Goal: Information Seeking & Learning: Learn about a topic

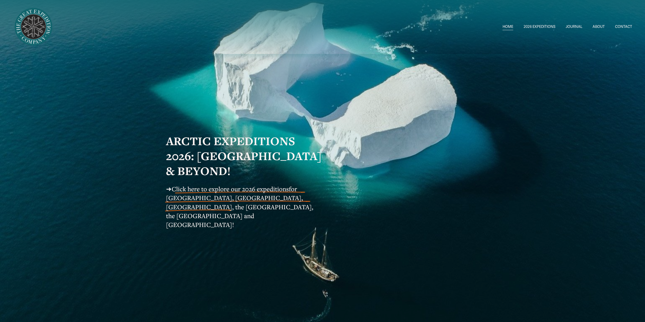
click at [239, 193] on span "Click here to explore our 2026 expeditions" at bounding box center [230, 189] width 117 height 8
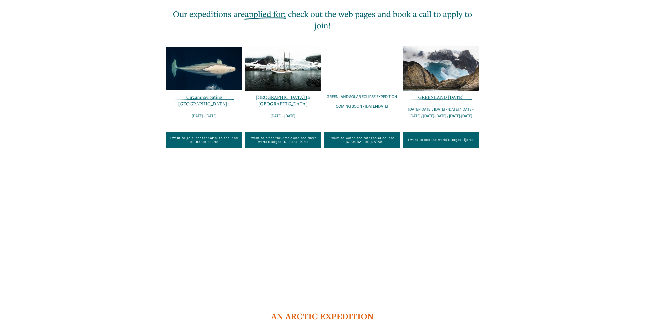
scroll to position [431, 0]
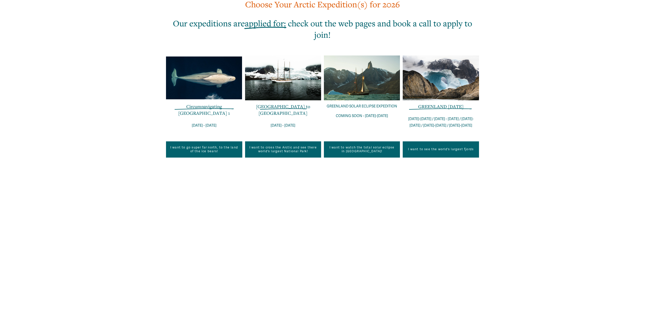
drag, startPoint x: 190, startPoint y: 119, endPoint x: 219, endPoint y: 119, distance: 28.9
click at [219, 123] on p "[DATE] - [DATE]" at bounding box center [204, 126] width 76 height 7
click at [222, 123] on p "[DATE] - [DATE]" at bounding box center [204, 126] width 76 height 7
drag, startPoint x: 189, startPoint y: 119, endPoint x: 221, endPoint y: 121, distance: 31.8
click at [221, 123] on p "[DATE] - [DATE]" at bounding box center [204, 126] width 76 height 7
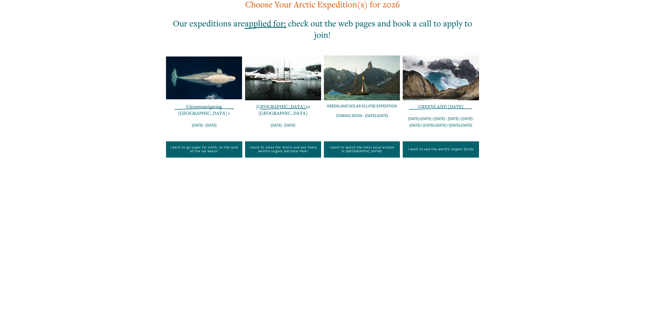
click at [221, 124] on div "Circumnavigating Svalbard 1 JUNE 29 - JULY 10" at bounding box center [204, 121] width 76 height 36
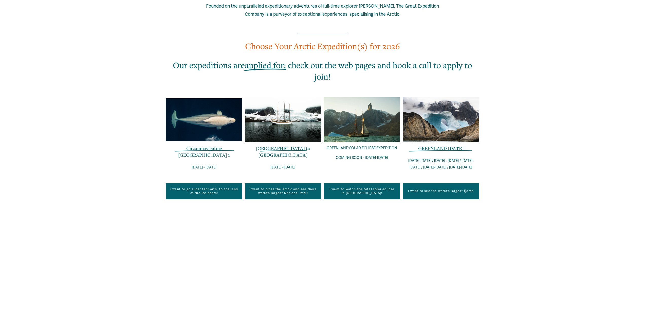
scroll to position [380, 0]
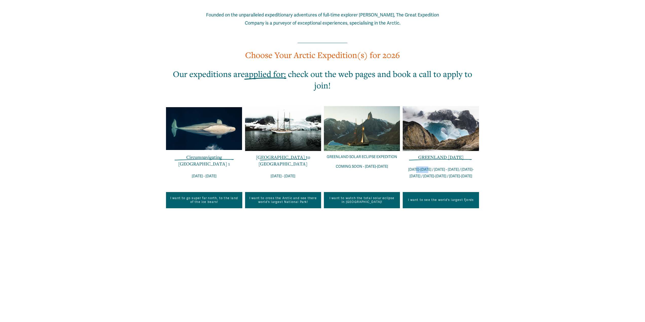
drag, startPoint x: 414, startPoint y: 170, endPoint x: 425, endPoint y: 170, distance: 10.7
click at [425, 170] on p "AUG 20-27 / AUG 27 - SEPT 03 / SEPT 03-10 / SEPT 10-17 / SEPT 17-24" at bounding box center [441, 173] width 76 height 13
click at [486, 183] on div "EXPLORE OUR EXPEDITIONS IN THE POLAR REGIONS Founded on the unparalleled expedi…" at bounding box center [322, 142] width 645 height 359
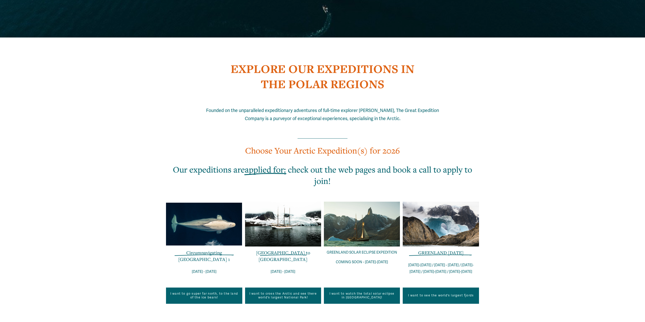
scroll to position [406, 0]
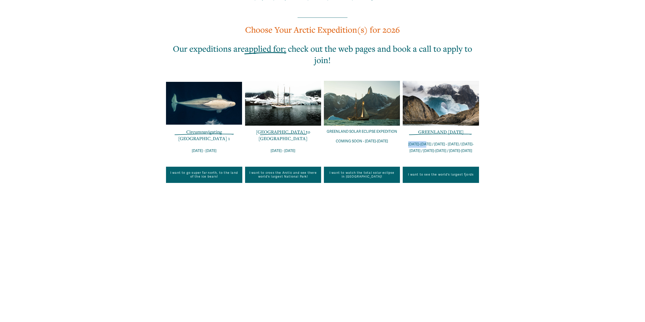
drag, startPoint x: 406, startPoint y: 144, endPoint x: 423, endPoint y: 146, distance: 17.3
click at [423, 146] on p "AUG 20-27 / AUG 27 - SEPT 03 / SEPT 03-10 / SEPT 10-17 / SEPT 17-24" at bounding box center [441, 147] width 76 height 13
click at [516, 154] on div "EXPLORE OUR EXPEDITIONS IN THE POLAR REGIONS Founded on the unparalleled expedi…" at bounding box center [322, 117] width 645 height 359
drag, startPoint x: 406, startPoint y: 145, endPoint x: 424, endPoint y: 146, distance: 17.8
click at [424, 146] on p "AUG 20-27 / AUG 27 - SEPT 03 / SEPT 03-10 / SEPT 10-17 / SEPT 17-24" at bounding box center [441, 147] width 76 height 13
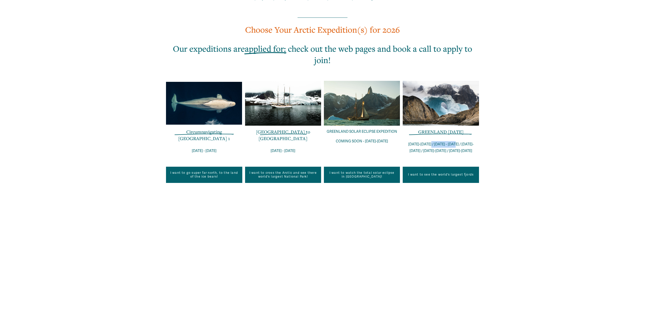
drag, startPoint x: 427, startPoint y: 145, endPoint x: 455, endPoint y: 144, distance: 27.9
click at [455, 144] on p "AUG 20-27 / AUG 27 - SEPT 03 / SEPT 03-10 / SEPT 10-17 / SEPT 17-24" at bounding box center [441, 147] width 76 height 13
click at [501, 150] on div "EXPLORE OUR EXPEDITIONS IN THE POLAR REGIONS Founded on the unparalleled expedi…" at bounding box center [322, 117] width 645 height 359
drag, startPoint x: 458, startPoint y: 144, endPoint x: 475, endPoint y: 145, distance: 17.8
click at [475, 145] on p "AUG 20-27 / AUG 27 - SEPT 03 / SEPT 03-10 / SEPT 10-17 / SEPT 17-24" at bounding box center [441, 147] width 76 height 13
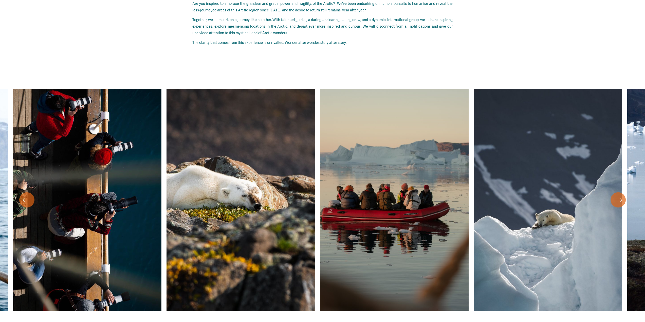
scroll to position [2460, 0]
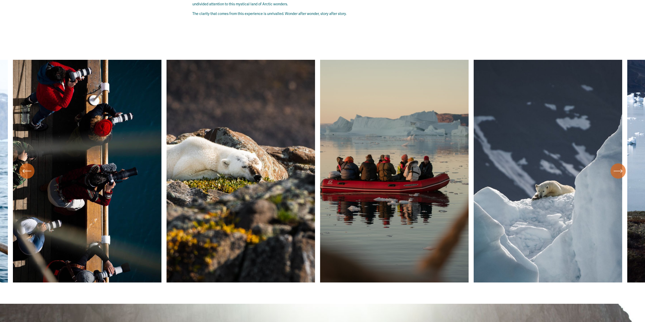
click at [620, 179] on div "\a \a \a Next\a \a" at bounding box center [618, 171] width 15 height 15
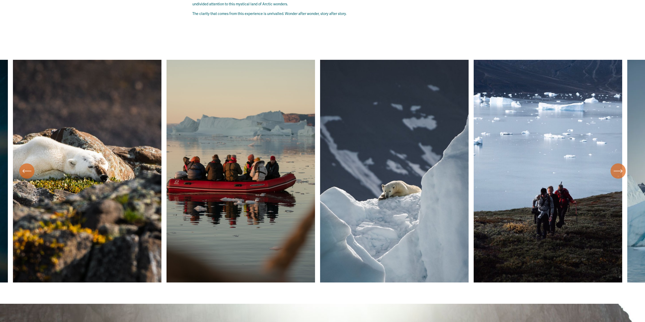
click at [620, 179] on div "\a \a \a Next\a \a" at bounding box center [618, 171] width 15 height 15
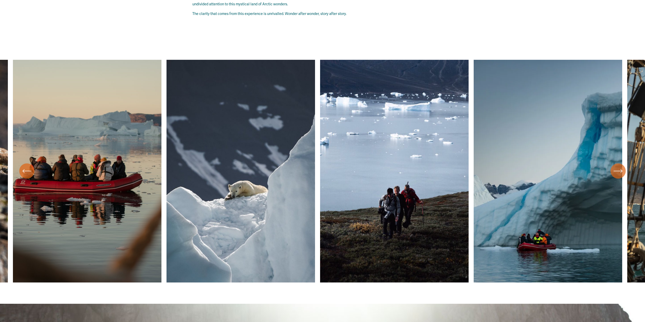
click at [620, 179] on div "\a \a \a Next\a \a" at bounding box center [618, 171] width 15 height 15
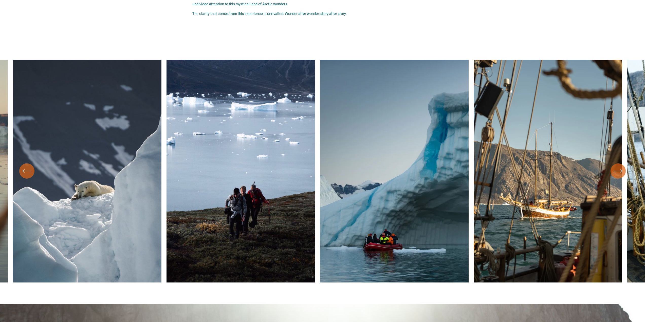
click at [620, 179] on div "\a \a \a Next\a \a" at bounding box center [618, 171] width 15 height 15
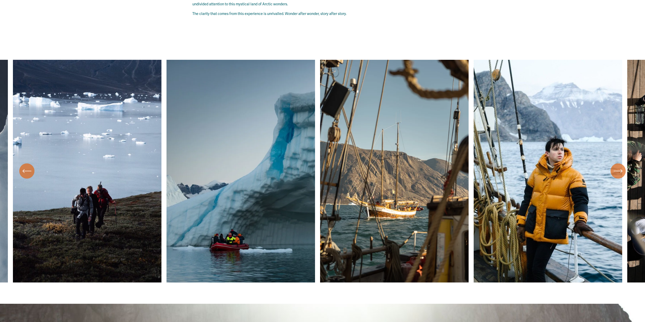
click at [620, 179] on div "\a \a \a Next\a \a" at bounding box center [618, 171] width 15 height 15
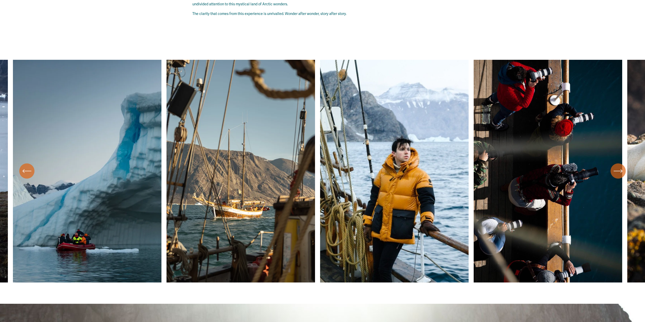
click at [620, 179] on div "\a \a \a Next\a \a" at bounding box center [618, 171] width 15 height 15
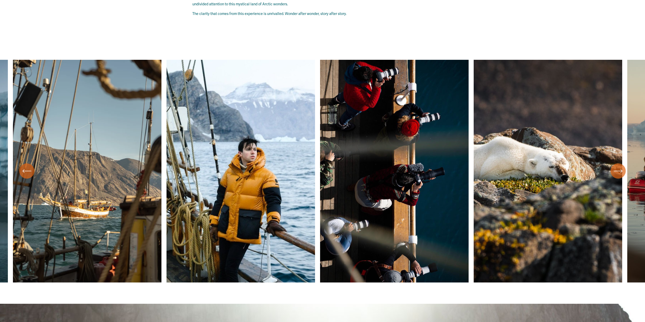
click at [620, 179] on div "\a \a \a Next\a \a" at bounding box center [618, 171] width 15 height 15
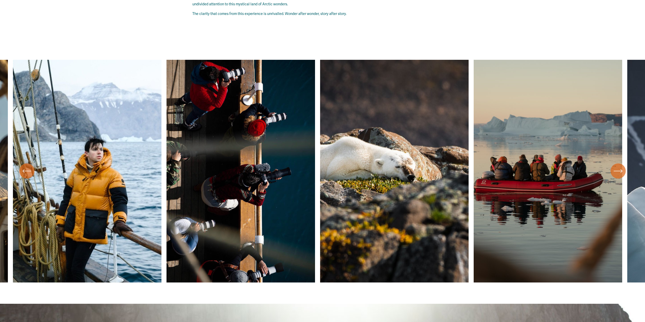
click at [620, 179] on div "\a \a \a Next\a \a" at bounding box center [618, 171] width 15 height 15
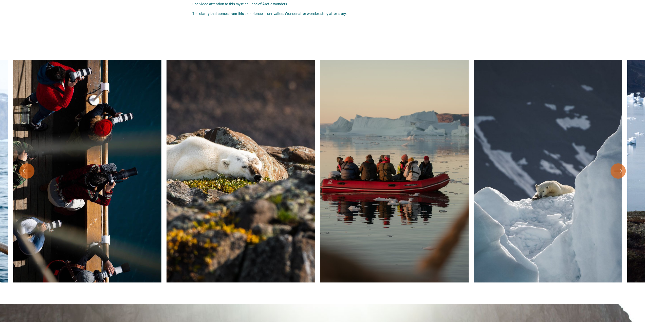
drag, startPoint x: 265, startPoint y: 209, endPoint x: 266, endPoint y: 215, distance: 6.7
click at [266, 215] on ul "Carousel" at bounding box center [323, 171] width 620 height 223
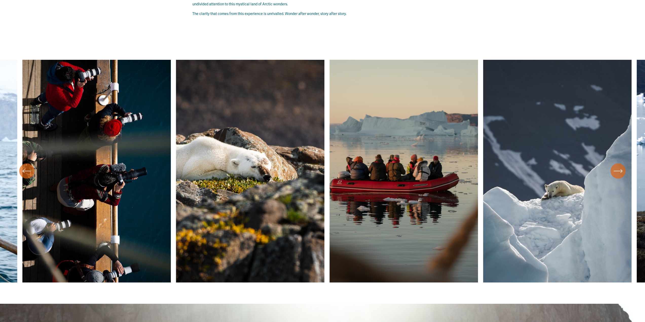
drag, startPoint x: 266, startPoint y: 215, endPoint x: 275, endPoint y: 252, distance: 37.6
click at [275, 252] on ul "Carousel" at bounding box center [323, 171] width 620 height 223
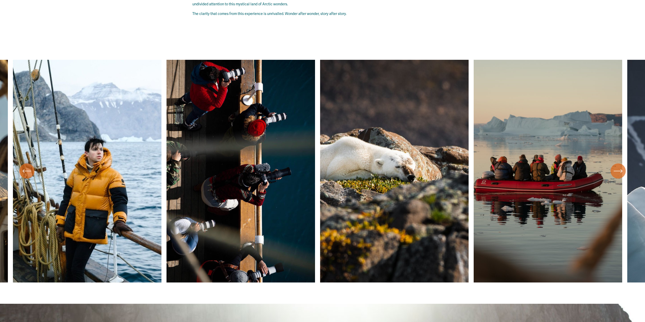
click at [630, 177] on ul "Carousel" at bounding box center [323, 171] width 620 height 223
click at [623, 176] on icon "\a \a \a Next\a \a" at bounding box center [618, 171] width 9 height 9
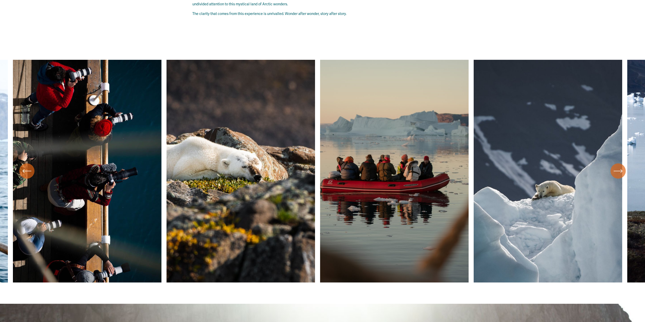
click at [623, 176] on icon "\a \a \a Next\a \a" at bounding box center [618, 171] width 9 height 9
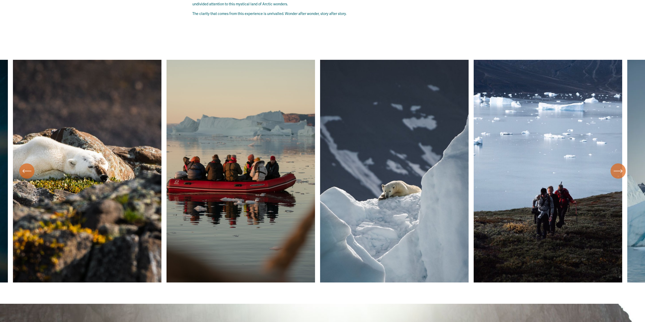
click at [623, 176] on icon "\a \a \a Next\a \a" at bounding box center [618, 171] width 9 height 9
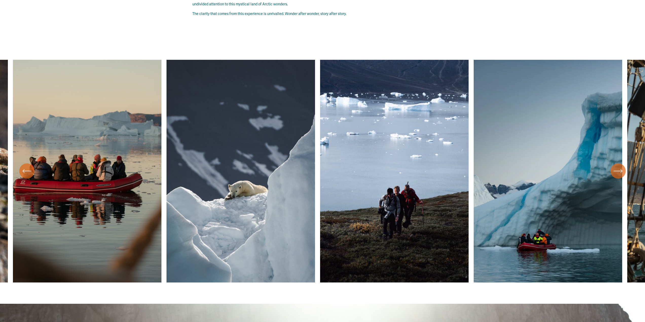
click at [623, 176] on icon "\a \a \a Next\a \a" at bounding box center [618, 171] width 9 height 9
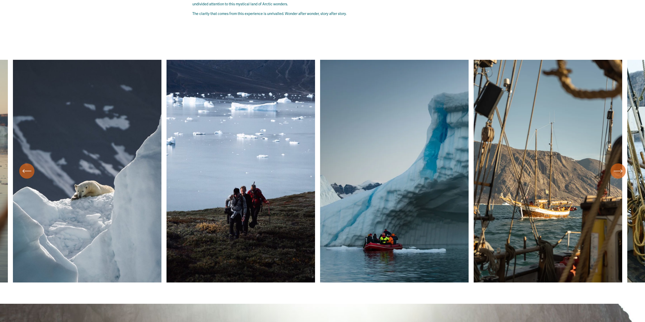
click at [623, 176] on icon "\a \a \a Next\a \a" at bounding box center [618, 171] width 9 height 9
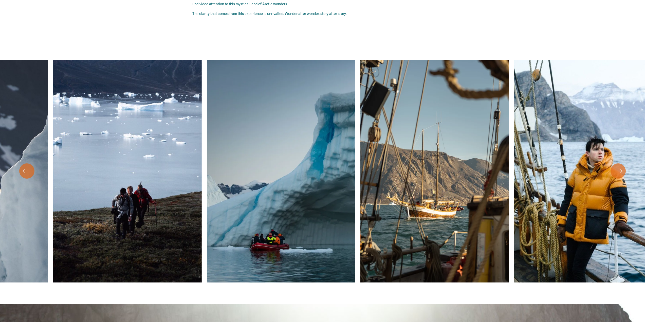
click at [623, 176] on icon "\a \a \a Next\a \a" at bounding box center [618, 171] width 9 height 9
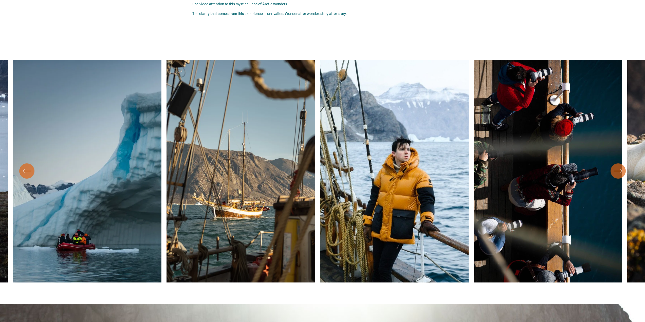
click at [623, 176] on icon "\a \a \a Next\a \a" at bounding box center [618, 171] width 9 height 9
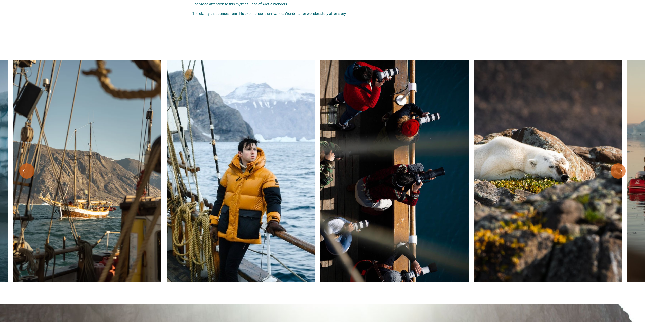
click at [623, 176] on icon "\a \a \a Next\a \a" at bounding box center [618, 171] width 9 height 9
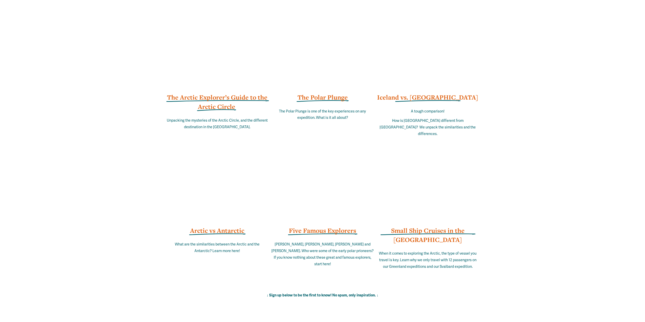
scroll to position [3855, 0]
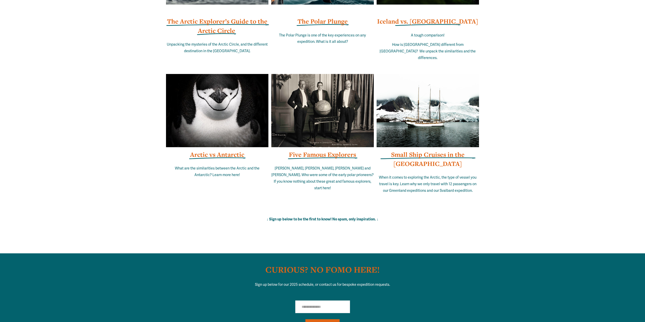
click at [334, 157] on strong "Five Famous Explorers" at bounding box center [322, 154] width 67 height 9
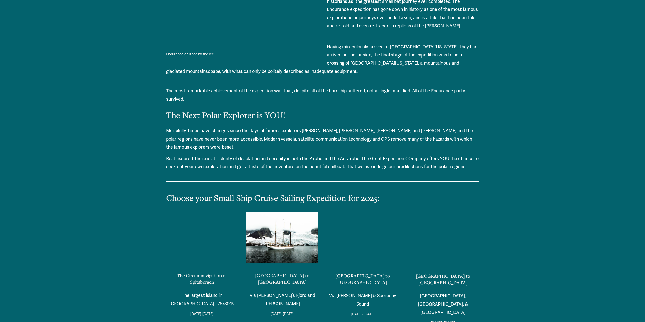
scroll to position [3741, 0]
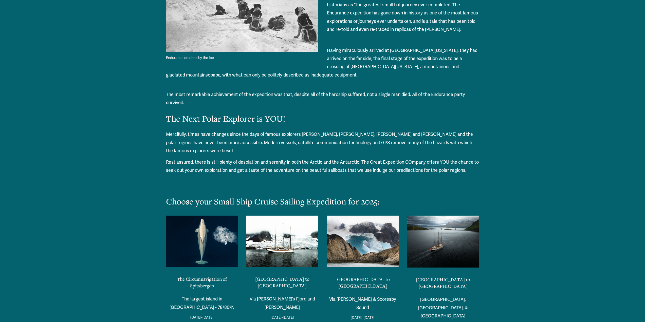
click at [196, 276] on link "The Circumnavigation of Spitsbergen" at bounding box center [202, 282] width 50 height 13
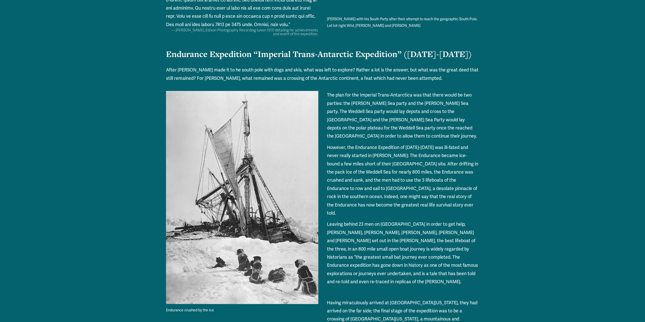
scroll to position [3361, 0]
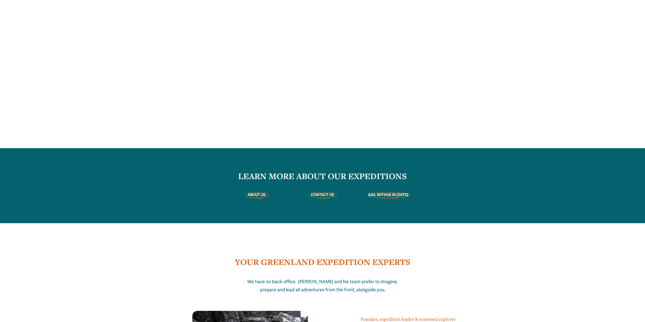
scroll to position [1344, 0]
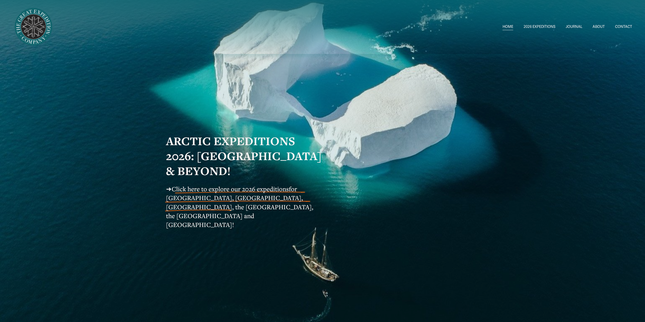
scroll to position [3855, 0]
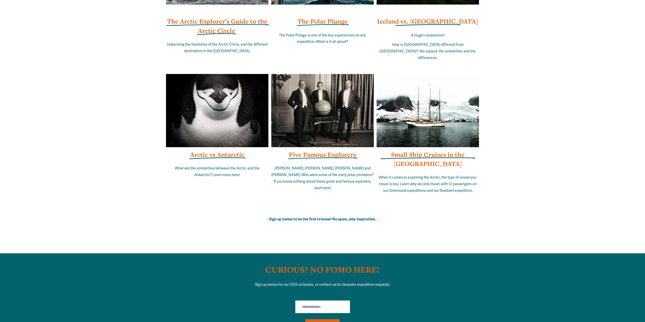
click at [448, 139] on div at bounding box center [428, 110] width 102 height 73
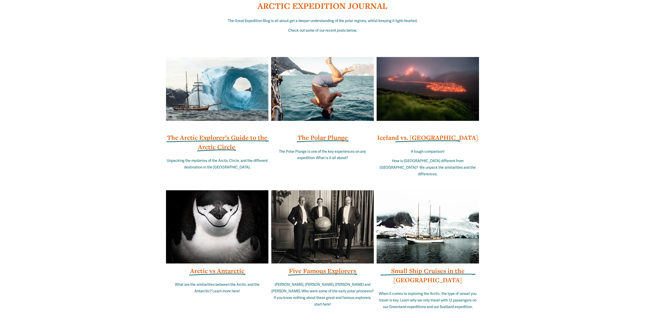
scroll to position [3728, 0]
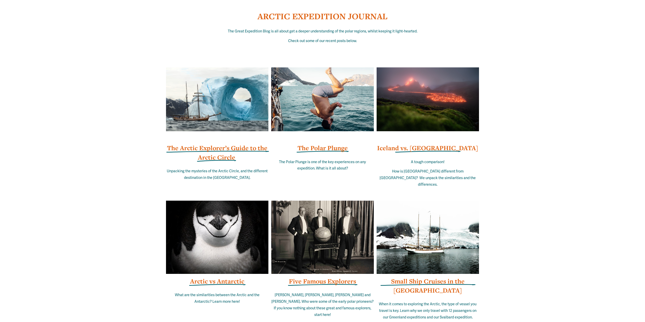
click at [221, 161] on strong "The Arctic Explorer’s Guide to the Arctic Circle" at bounding box center [217, 153] width 100 height 18
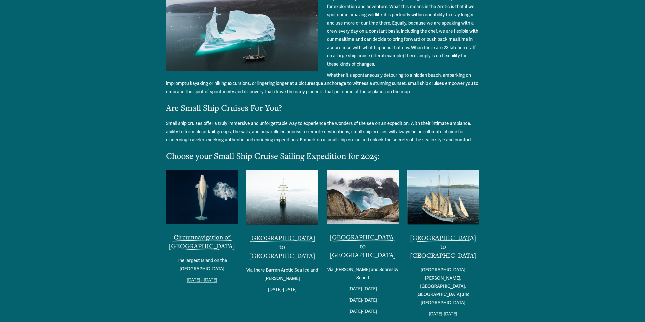
scroll to position [989, 0]
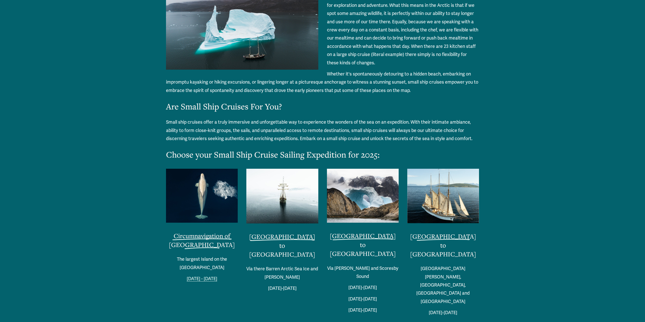
click at [271, 236] on link "[GEOGRAPHIC_DATA] to [GEOGRAPHIC_DATA]" at bounding box center [282, 246] width 66 height 26
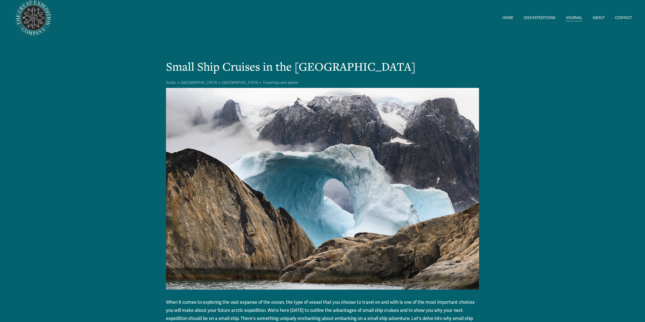
scroll to position [0, 0]
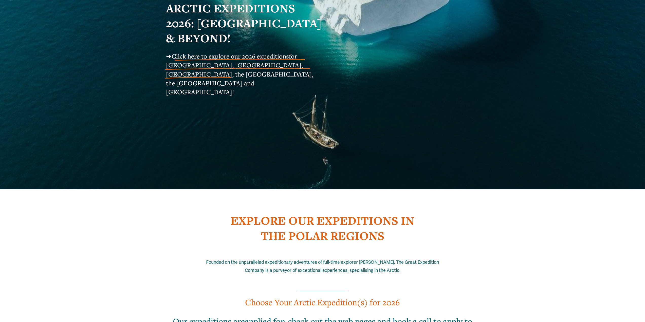
scroll to position [51, 0]
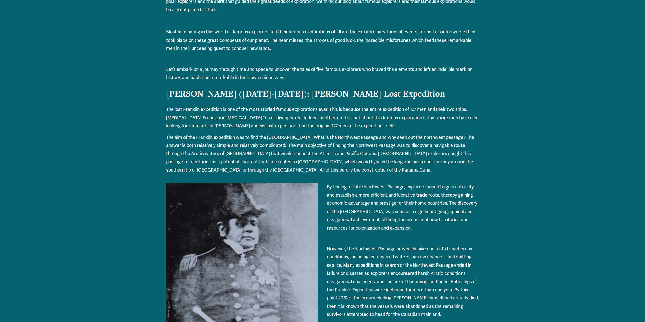
scroll to position [279, 0]
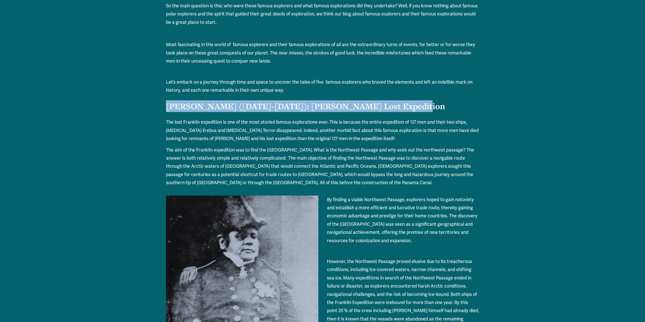
drag, startPoint x: 388, startPoint y: 106, endPoint x: 167, endPoint y: 110, distance: 220.7
click at [167, 110] on h2 "Sir John Franklin (1786-1847): Franklin’s Lost Expedition" at bounding box center [322, 106] width 313 height 12
copy h2 "Sir John Franklin (1786-1847): Franklin’s Lost Expedition"
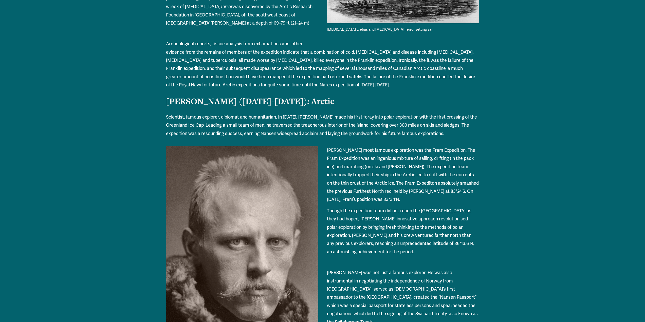
scroll to position [1217, 0]
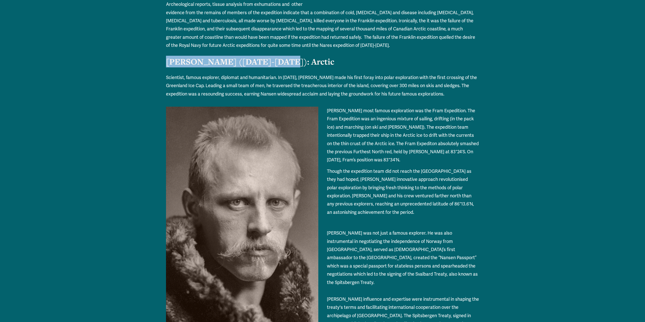
drag, startPoint x: 167, startPoint y: 42, endPoint x: 272, endPoint y: 45, distance: 104.5
click at [272, 56] on strong "Fridtjof Nansen (1861-1930): Arctic" at bounding box center [250, 61] width 168 height 11
copy strong "Fridtjof Nansen (1861-1930)"
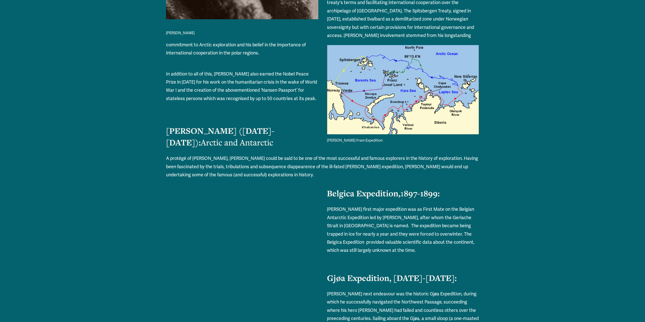
scroll to position [1598, 0]
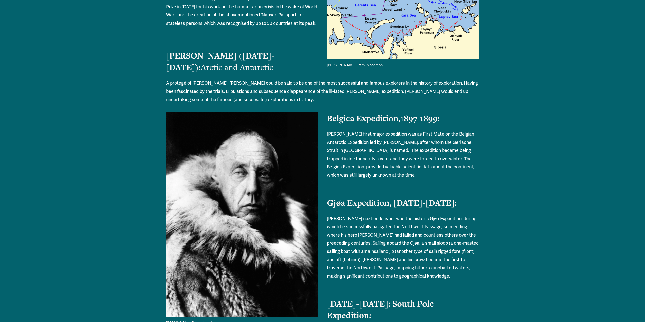
drag, startPoint x: 167, startPoint y: 28, endPoint x: 230, endPoint y: 43, distance: 64.6
click at [230, 50] on h2 "Roald Amundsen (1872-1928): Arctic and Antarctic" at bounding box center [322, 61] width 313 height 23
click at [247, 50] on h2 "Roald Amundsen (1872-1928): Arctic and Antarctic" at bounding box center [322, 61] width 313 height 23
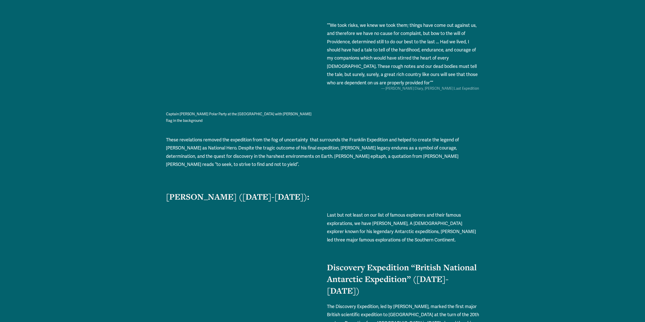
scroll to position [2765, 0]
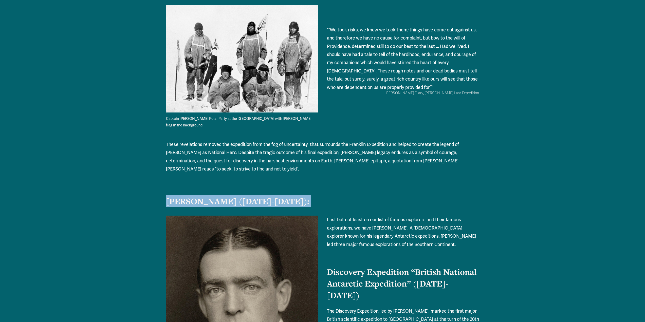
drag, startPoint x: 166, startPoint y: 128, endPoint x: 305, endPoint y: 134, distance: 139.6
click at [305, 136] on div "These revelations removed the expedition from the fog of uncertainty that surro…" at bounding box center [323, 173] width 322 height 75
copy h2 "Sir Ernest Shackleton (1874-1922):"
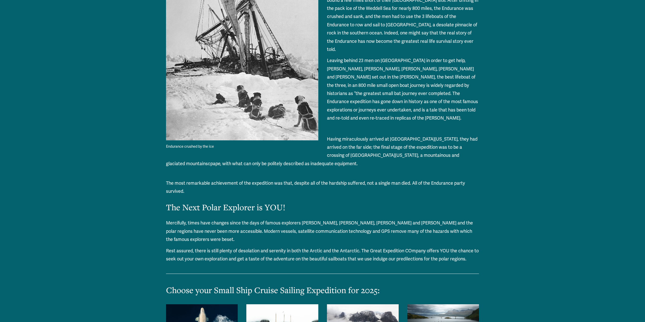
scroll to position [3652, 0]
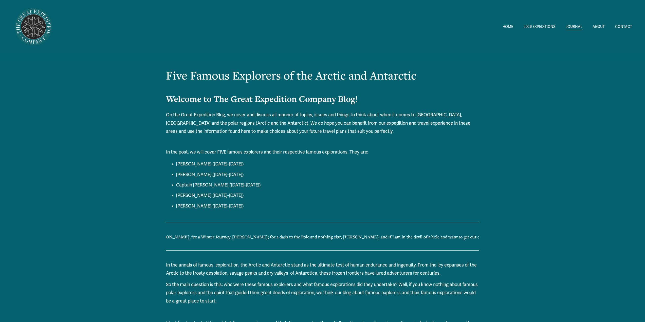
scroll to position [3652, 0]
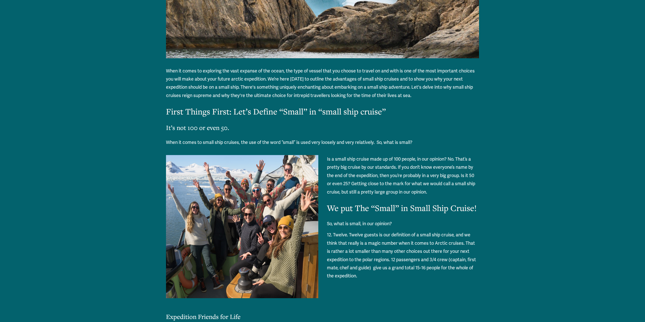
scroll to position [228, 0]
